Goal: Task Accomplishment & Management: Complete application form

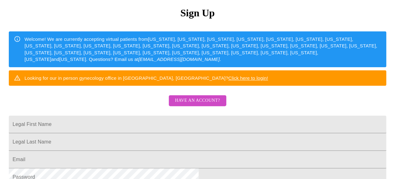
click at [193, 105] on span "Have an account?" at bounding box center [197, 101] width 45 height 8
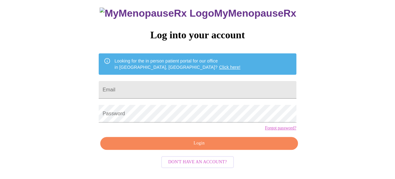
scroll to position [43, 0]
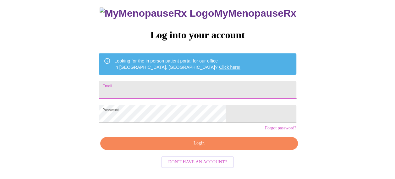
click at [180, 87] on input "Email" at bounding box center [197, 90] width 197 height 18
type input "[EMAIL_ADDRESS][DOMAIN_NAME]"
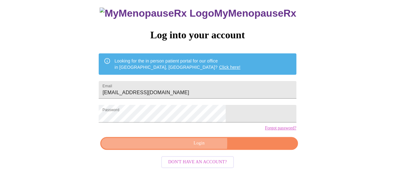
click at [183, 147] on span "Login" at bounding box center [198, 143] width 183 height 8
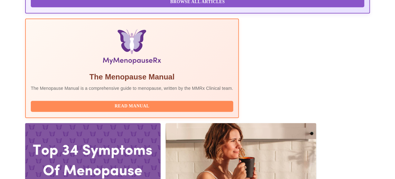
scroll to position [200, 0]
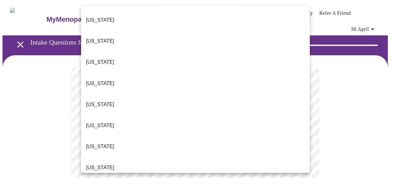
scroll to position [94, 0]
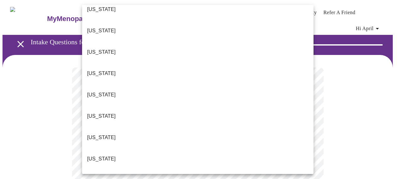
click at [114, 170] on li "[US_STATE]" at bounding box center [197, 180] width 231 height 21
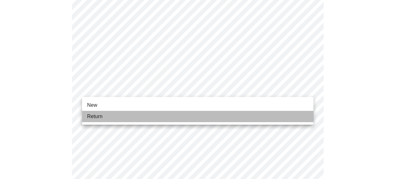
click at [152, 114] on li "Return" at bounding box center [197, 116] width 231 height 11
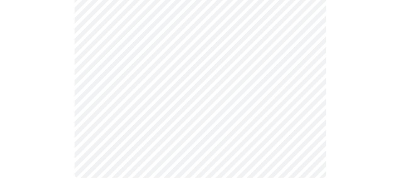
scroll to position [0, 0]
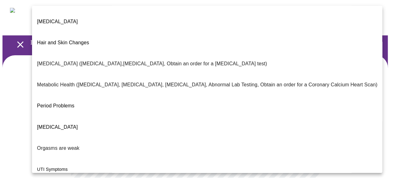
scroll to position [146, 0]
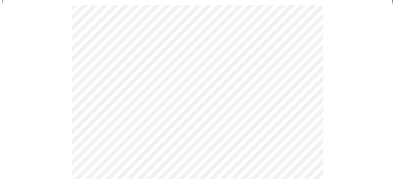
scroll to position [94, 0]
click at [130, 100] on body "MyMenopauseRx Appointments Messaging Labs Uploads Medications Community Refer a…" at bounding box center [198, 99] width 390 height 382
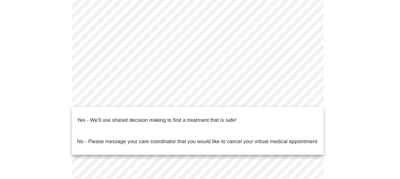
click at [122, 117] on p "Yes - We'll use shared decision making to find a treatment that is safe!" at bounding box center [156, 121] width 159 height 8
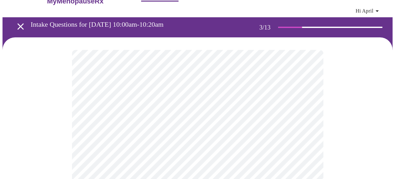
scroll to position [31, 0]
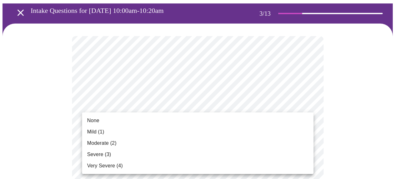
click at [187, 119] on li "None" at bounding box center [197, 120] width 231 height 11
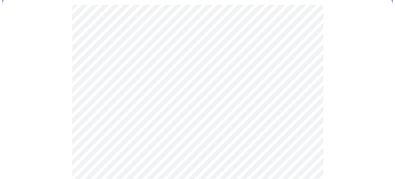
scroll to position [94, 0]
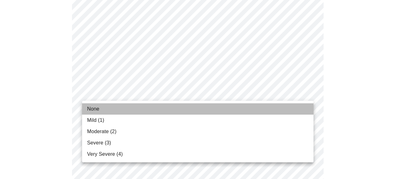
click at [161, 107] on li "None" at bounding box center [197, 108] width 231 height 11
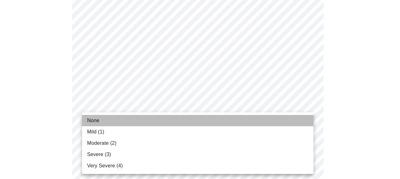
click at [133, 119] on li "None" at bounding box center [197, 120] width 231 height 11
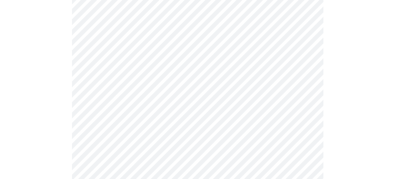
scroll to position [220, 0]
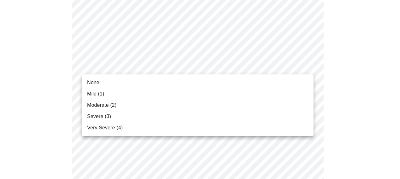
click at [117, 82] on li "None" at bounding box center [197, 82] width 231 height 11
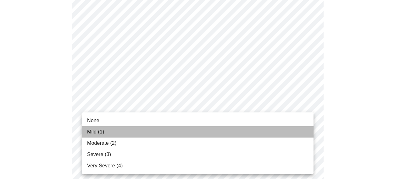
click at [111, 129] on li "Mild (1)" at bounding box center [197, 131] width 231 height 11
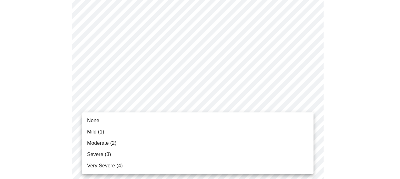
click at [117, 133] on li "Mild (1)" at bounding box center [197, 131] width 231 height 11
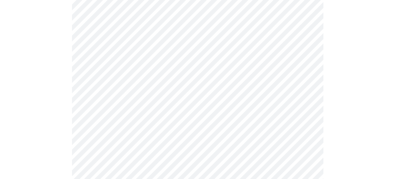
scroll to position [346, 0]
click at [212, 72] on body "MyMenopauseRx Appointments Messaging Labs Uploads Medications Community Refer a…" at bounding box center [198, 53] width 390 height 792
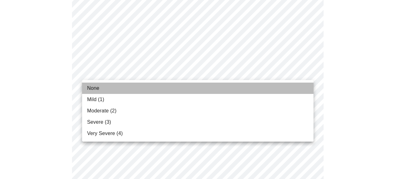
click at [149, 91] on li "None" at bounding box center [197, 88] width 231 height 11
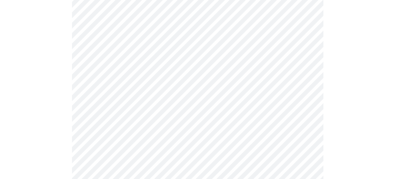
click at [145, 118] on body "MyMenopauseRx Appointments Messaging Labs Uploads Medications Community Refer a…" at bounding box center [198, 48] width 390 height 783
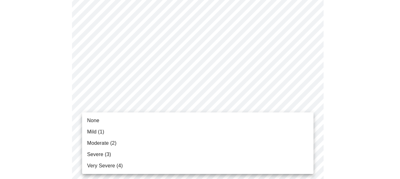
click at [127, 122] on li "None" at bounding box center [197, 120] width 231 height 11
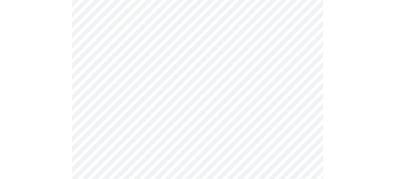
scroll to position [440, 0]
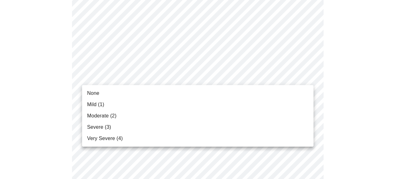
click at [133, 95] on li "None" at bounding box center [197, 93] width 231 height 11
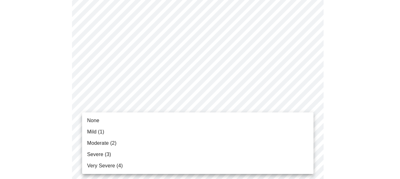
click at [125, 120] on li "None" at bounding box center [197, 120] width 231 height 11
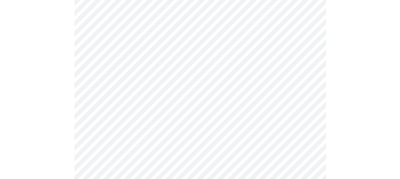
scroll to position [565, 0]
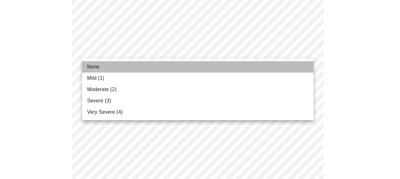
click at [150, 69] on li "None" at bounding box center [197, 66] width 231 height 11
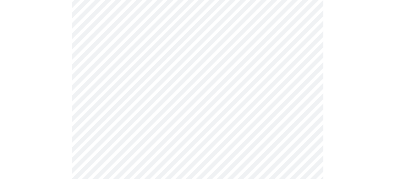
scroll to position [283, 0]
click at [132, 72] on body "MyMenopauseRx Appointments Messaging Labs Uploads Medications Community Refer a…" at bounding box center [198, 21] width 390 height 603
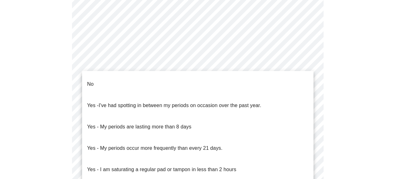
click at [130, 79] on li "No" at bounding box center [197, 83] width 231 height 21
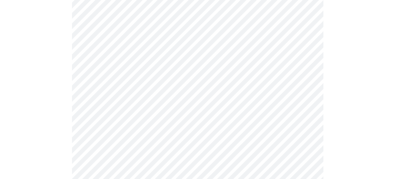
click at [138, 120] on body "MyMenopauseRx Appointments Messaging Labs Uploads Medications Community Refer a…" at bounding box center [198, 19] width 390 height 599
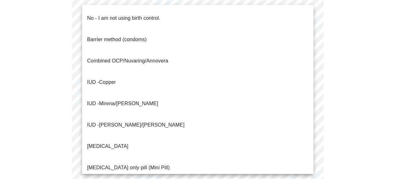
click at [144, 52] on span "Combined OCP/Nuvaring/Annovera" at bounding box center [127, 61] width 81 height 18
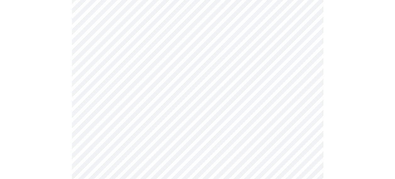
scroll to position [377, 0]
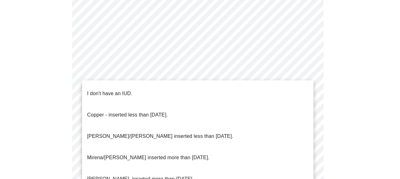
click at [135, 87] on li "I don't have an IUD." at bounding box center [197, 93] width 231 height 21
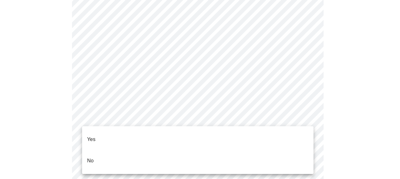
click at [116, 136] on li "Yes" at bounding box center [197, 139] width 231 height 21
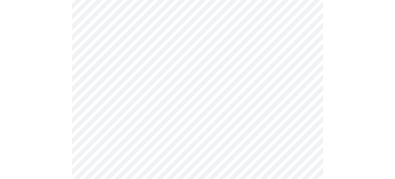
scroll to position [126, 0]
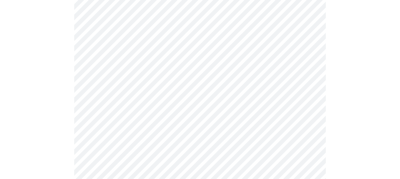
click at [163, 91] on body "MyMenopauseRx Appointments Messaging Labs Uploads Medications Community Refer a…" at bounding box center [200, 113] width 395 height 473
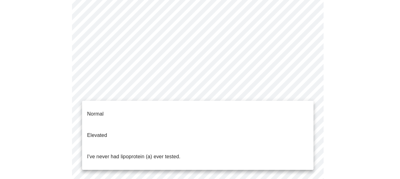
click at [163, 153] on p "I've never had lipoprotein (a) ever tested." at bounding box center [133, 157] width 93 height 8
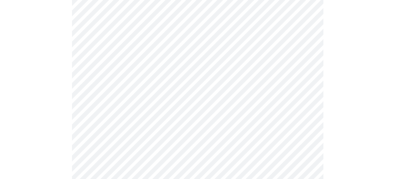
scroll to position [1696, 0]
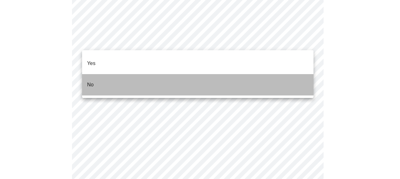
click at [100, 74] on li "No" at bounding box center [197, 84] width 231 height 21
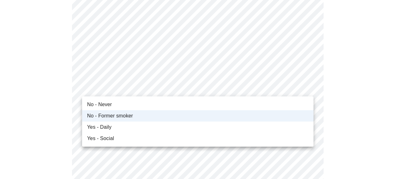
click at [359, 63] on div at bounding box center [200, 89] width 400 height 179
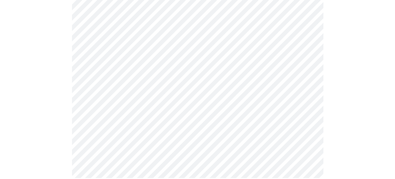
scroll to position [478, 0]
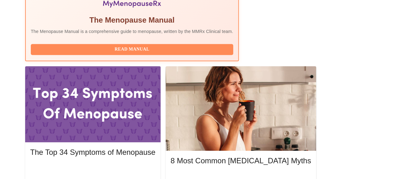
scroll to position [258, 0]
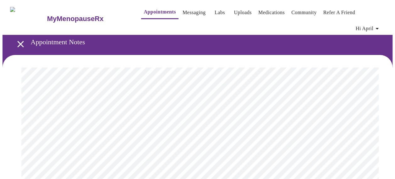
click at [369, 24] on span "Hi April" at bounding box center [367, 28] width 25 height 9
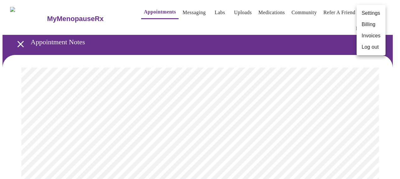
click at [366, 50] on li "Log out" at bounding box center [370, 46] width 29 height 11
